Goal: Information Seeking & Learning: Learn about a topic

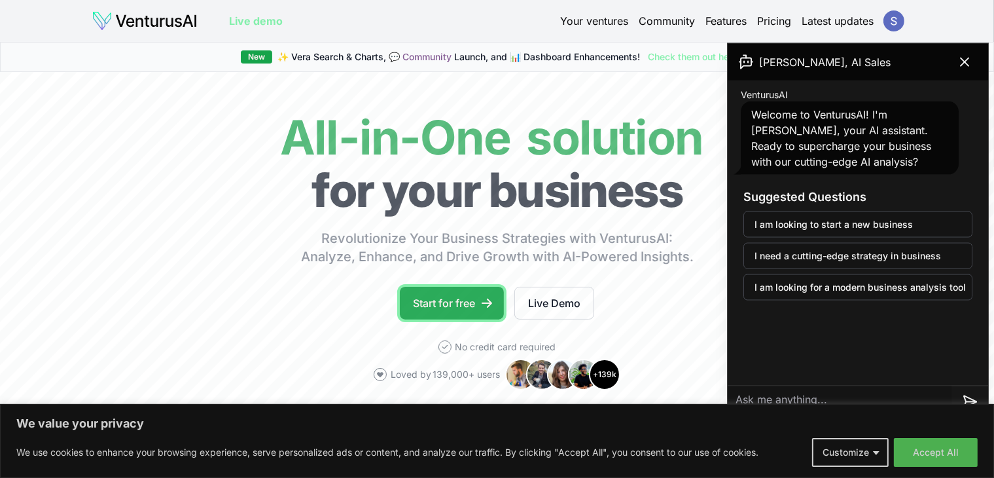
click at [477, 304] on link "Start for free" at bounding box center [452, 303] width 104 height 33
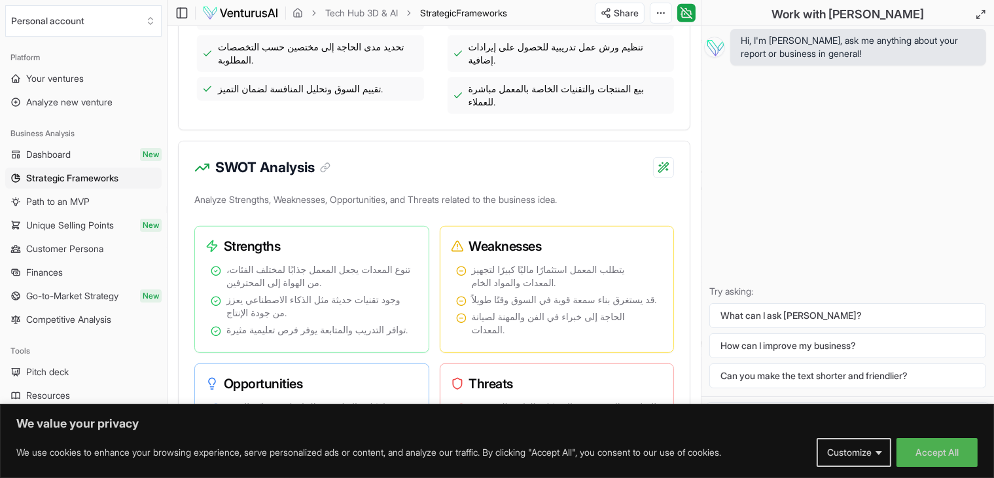
scroll to position [698, 0]
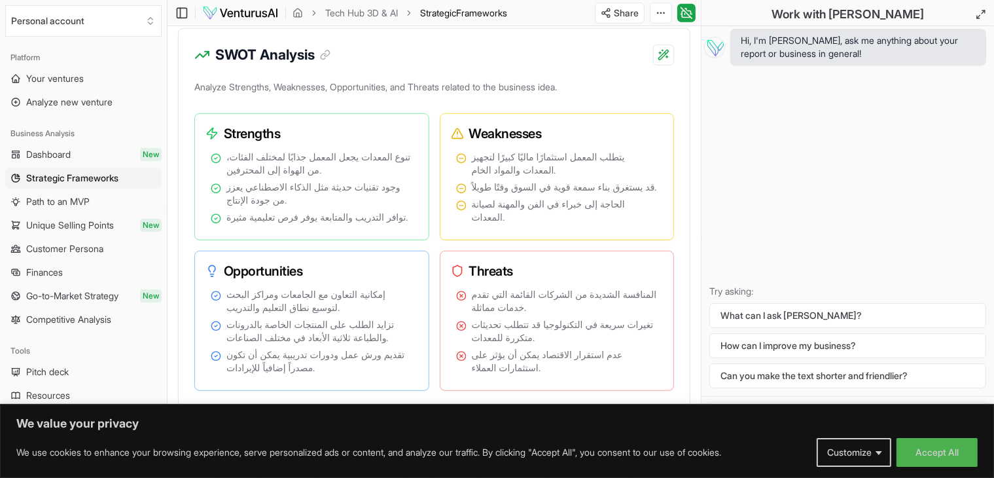
scroll to position [810, 0]
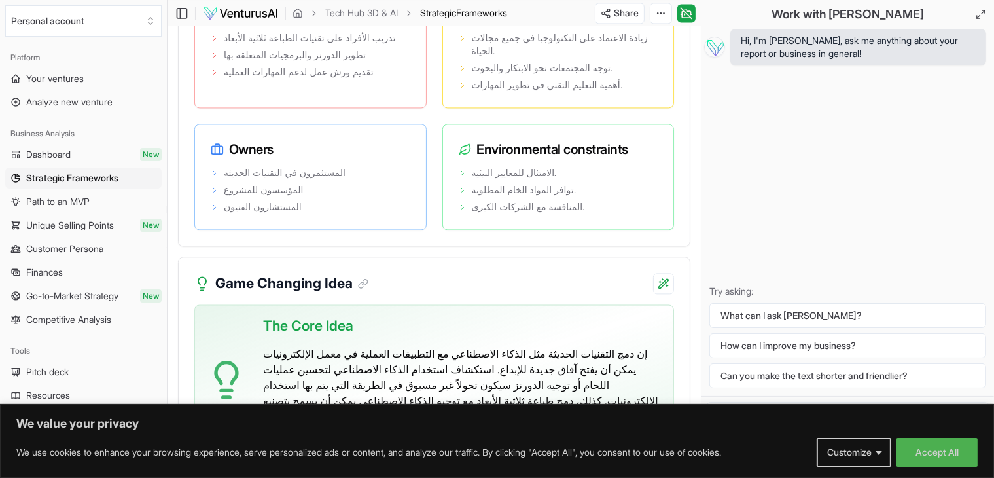
scroll to position [2913, 0]
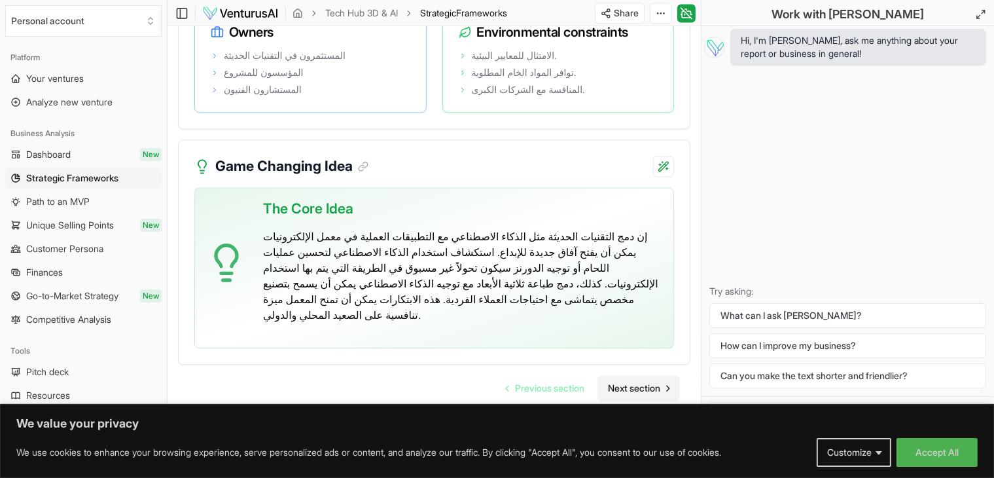
click at [626, 393] on span "Next section" at bounding box center [634, 388] width 52 height 13
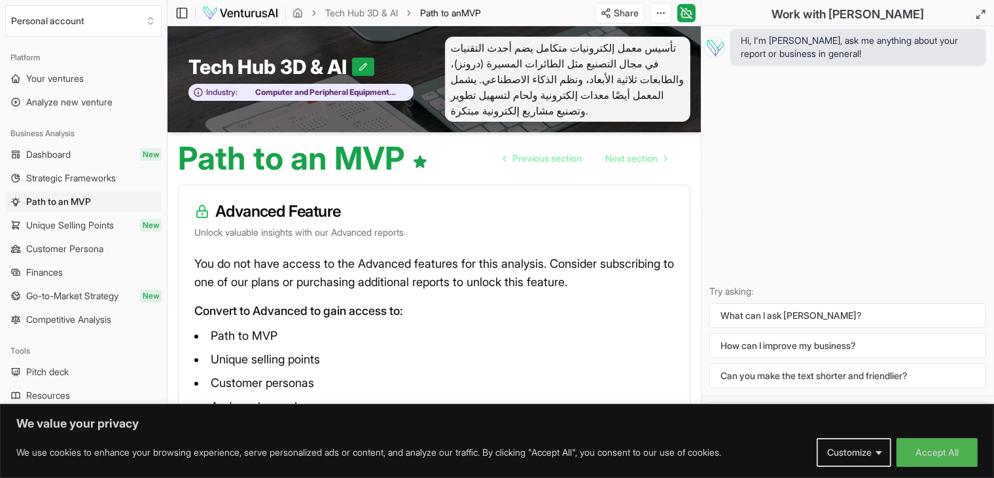
scroll to position [73, 0]
